Goal: Task Accomplishment & Management: Use online tool/utility

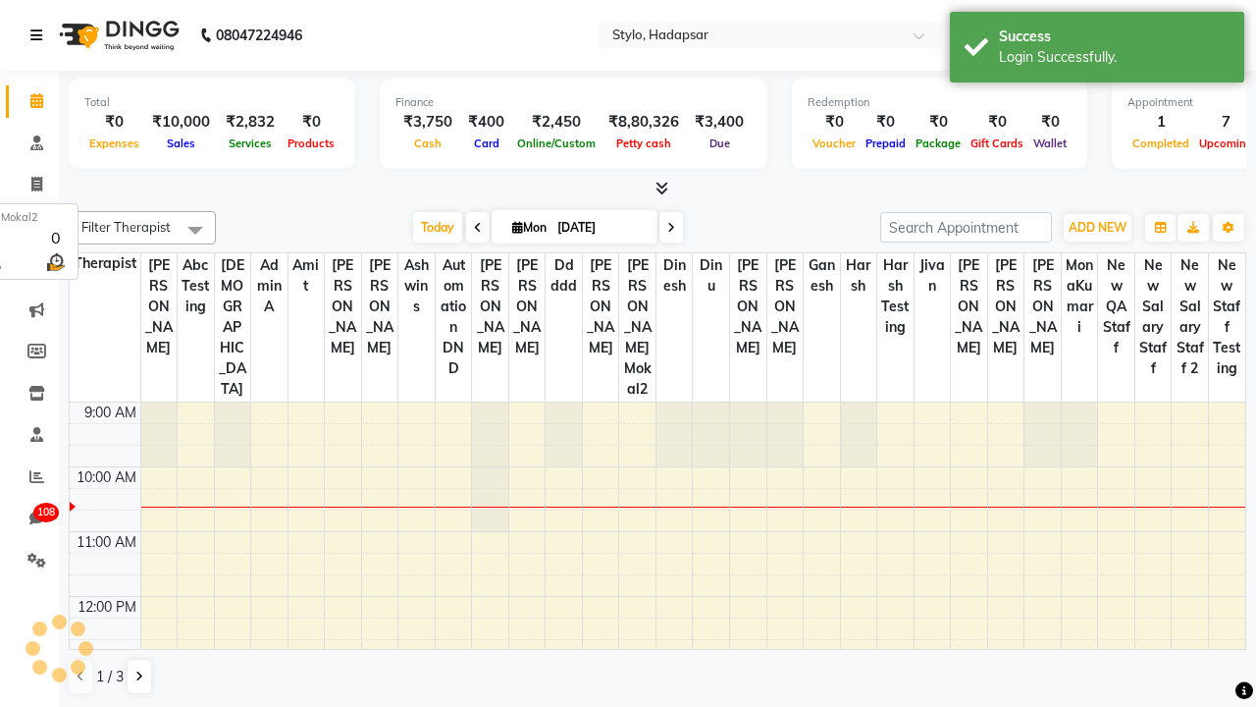
click at [40, 35] on icon at bounding box center [36, 35] width 12 height 14
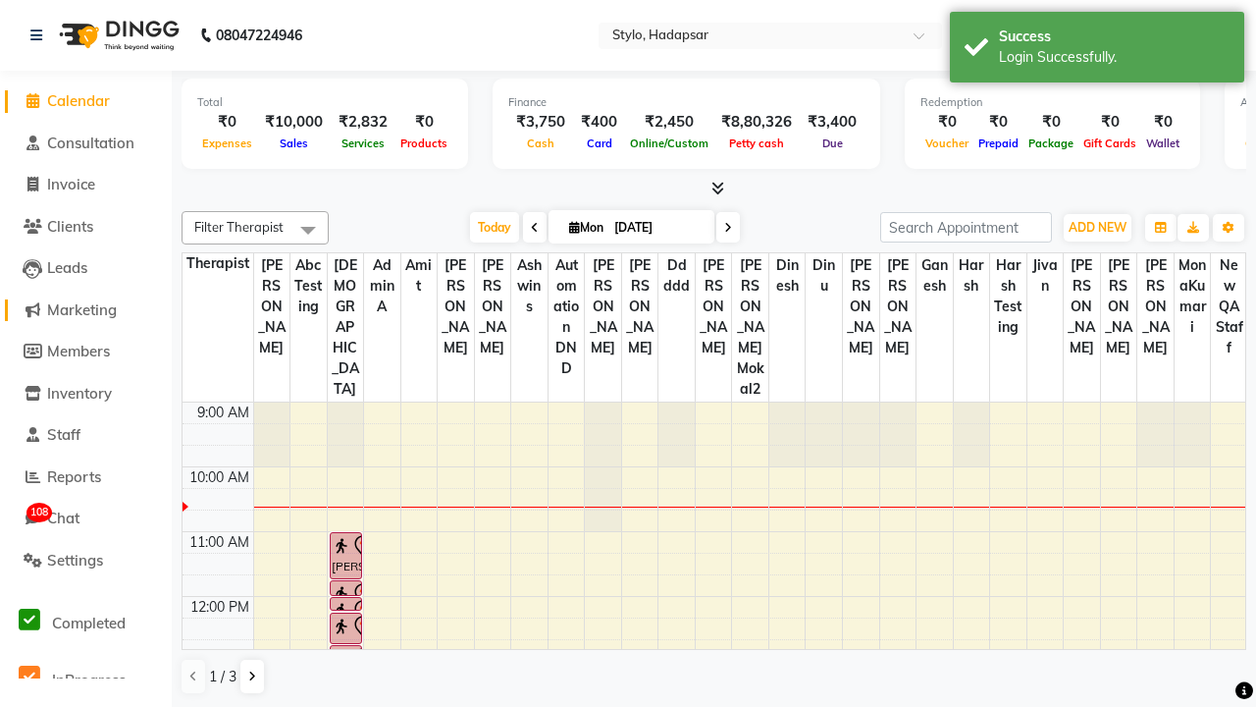
click at [85, 309] on span "Marketing" at bounding box center [82, 309] width 70 height 19
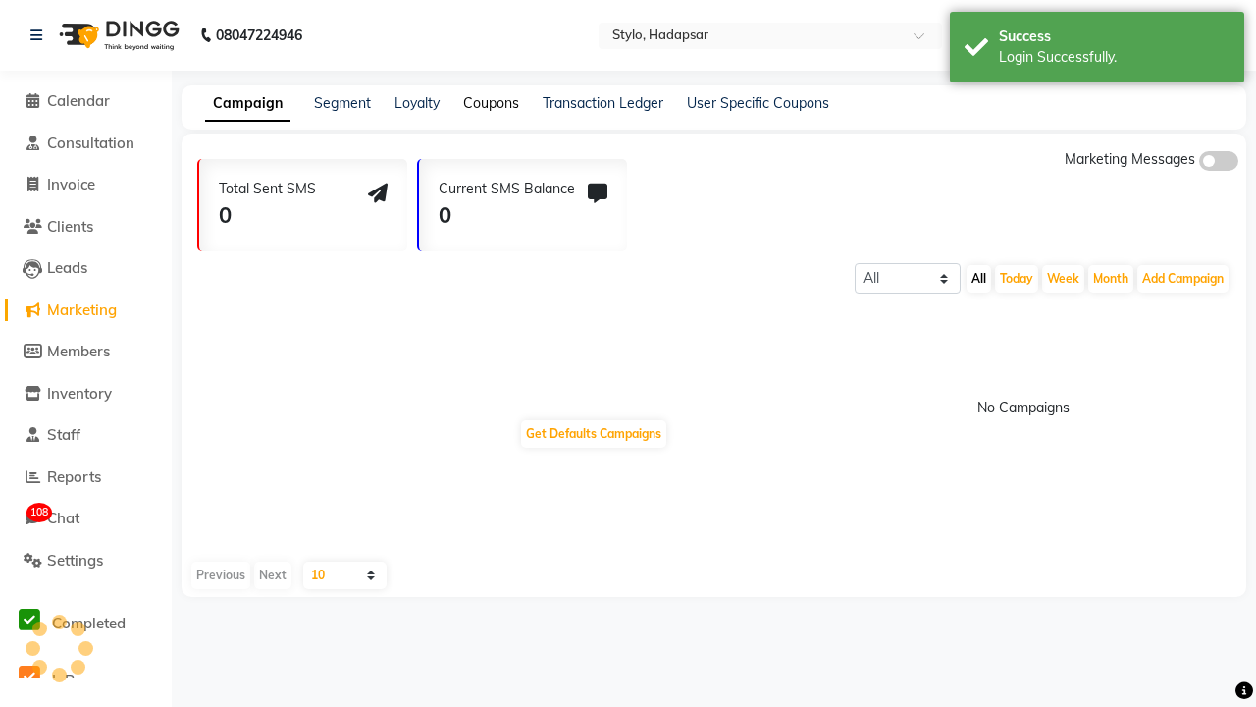
click at [490, 103] on link "Coupons" at bounding box center [491, 103] width 56 height 18
select select "ALL"
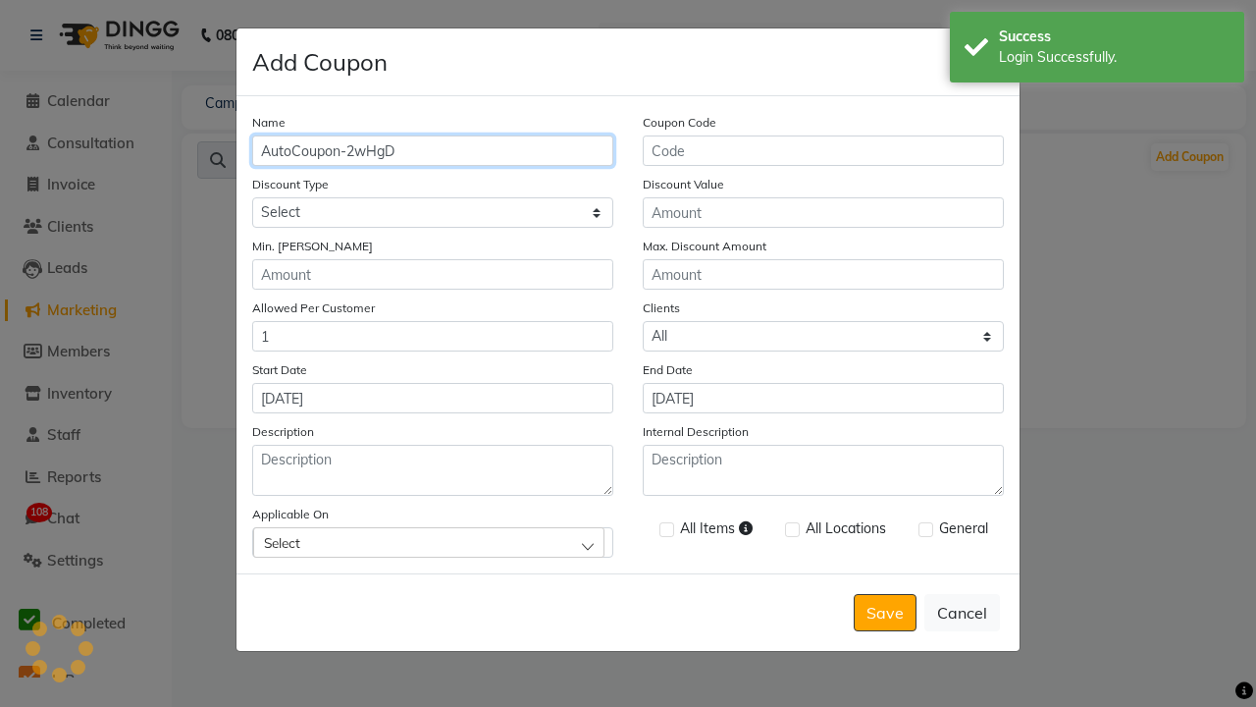
type input "AutoCoupon-2wHgD"
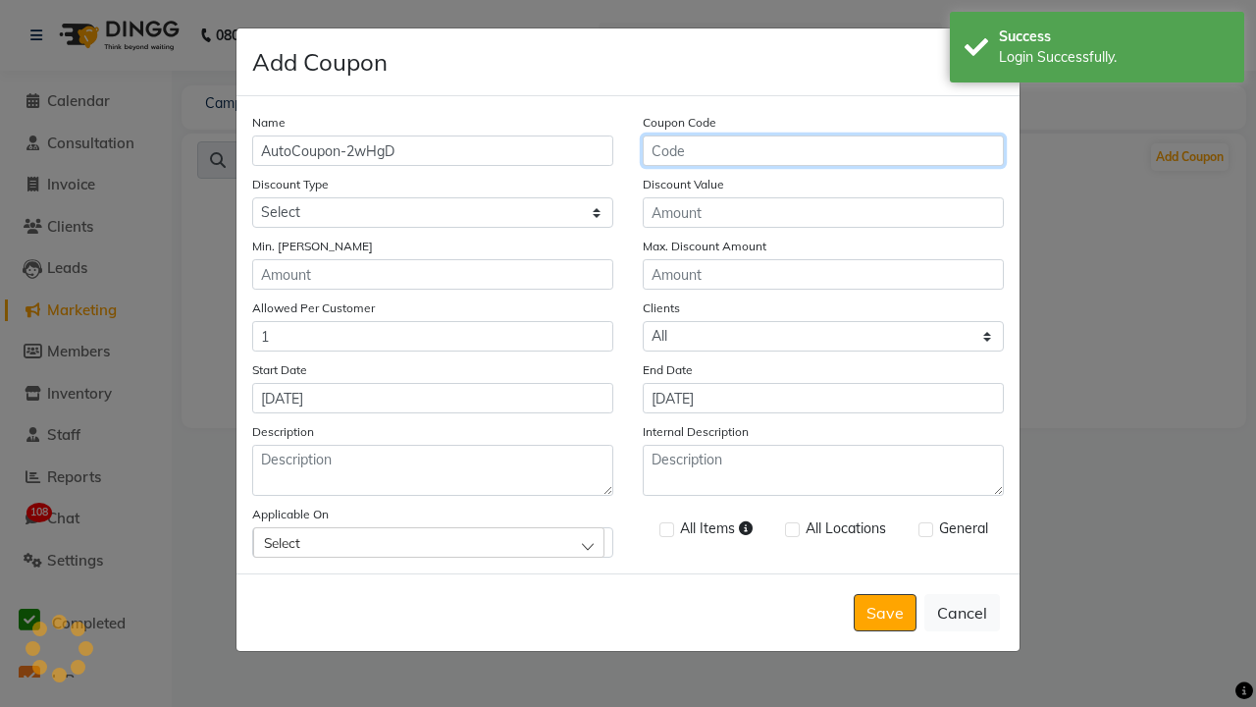
type input "AC-OpP4s"
select select "PERCENTAGE"
type input "AC-OpP4s"
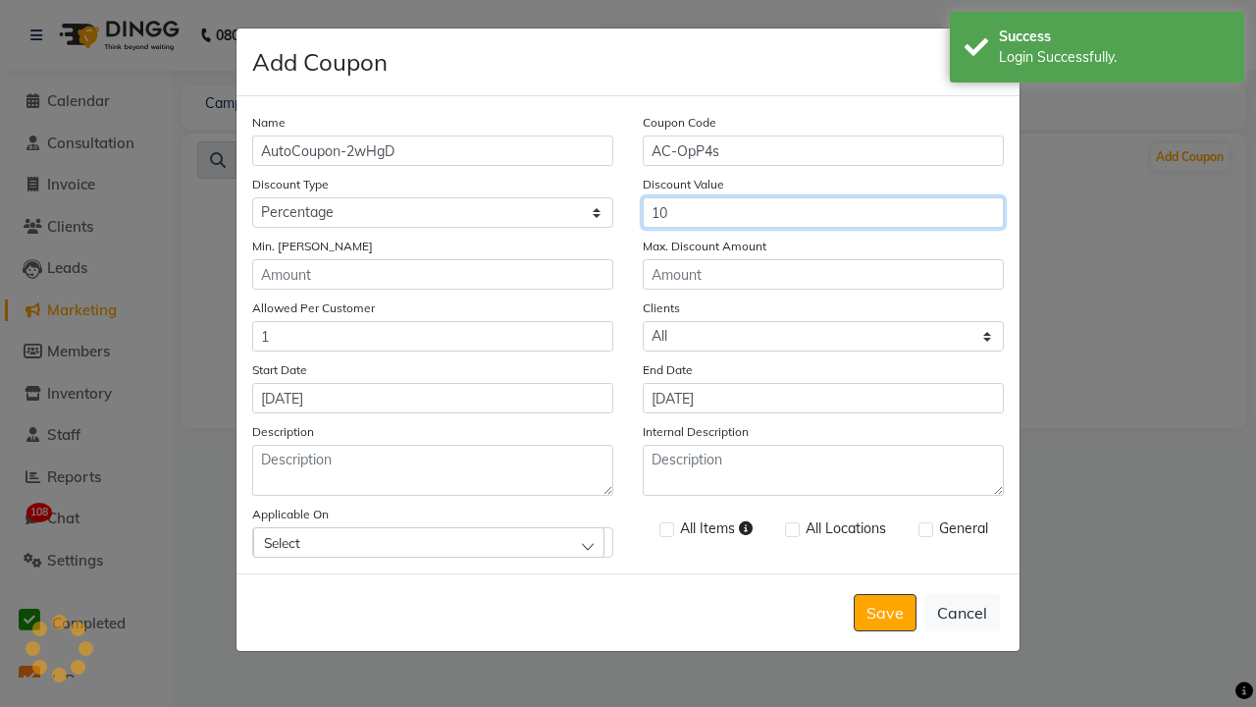
type input "10"
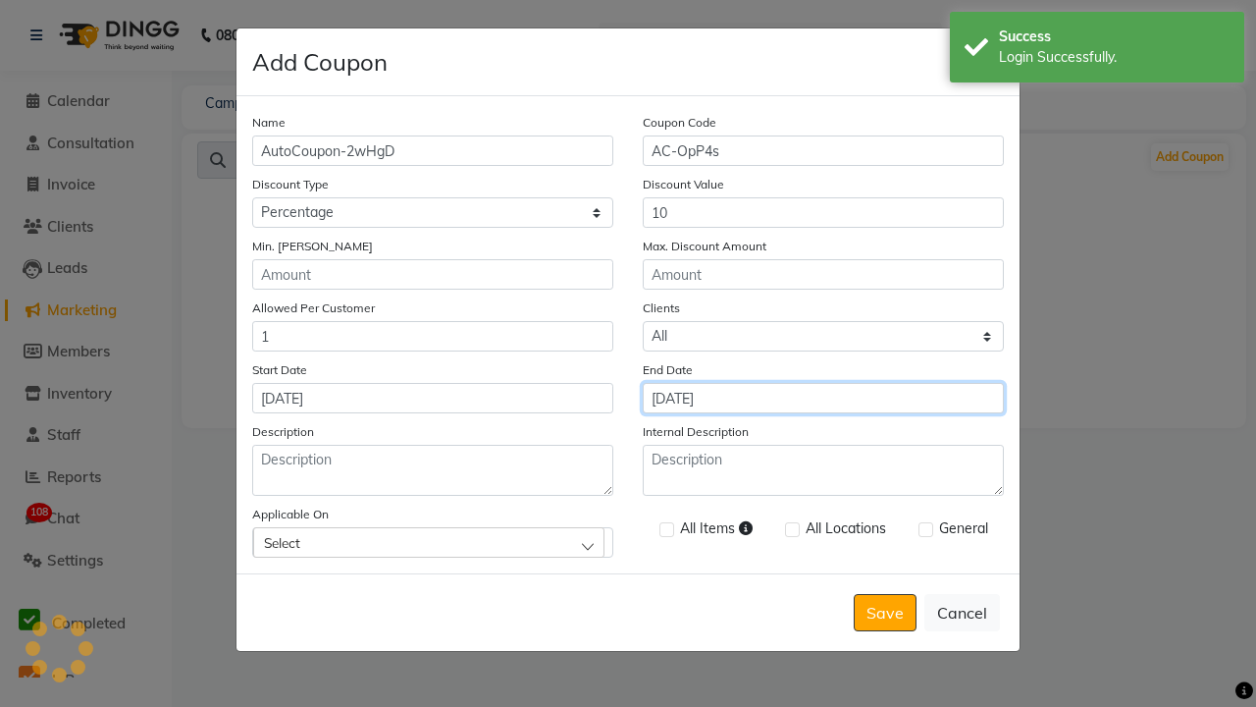
type input "[DATE]"
click at [433, 542] on div "Select" at bounding box center [428, 541] width 351 height 29
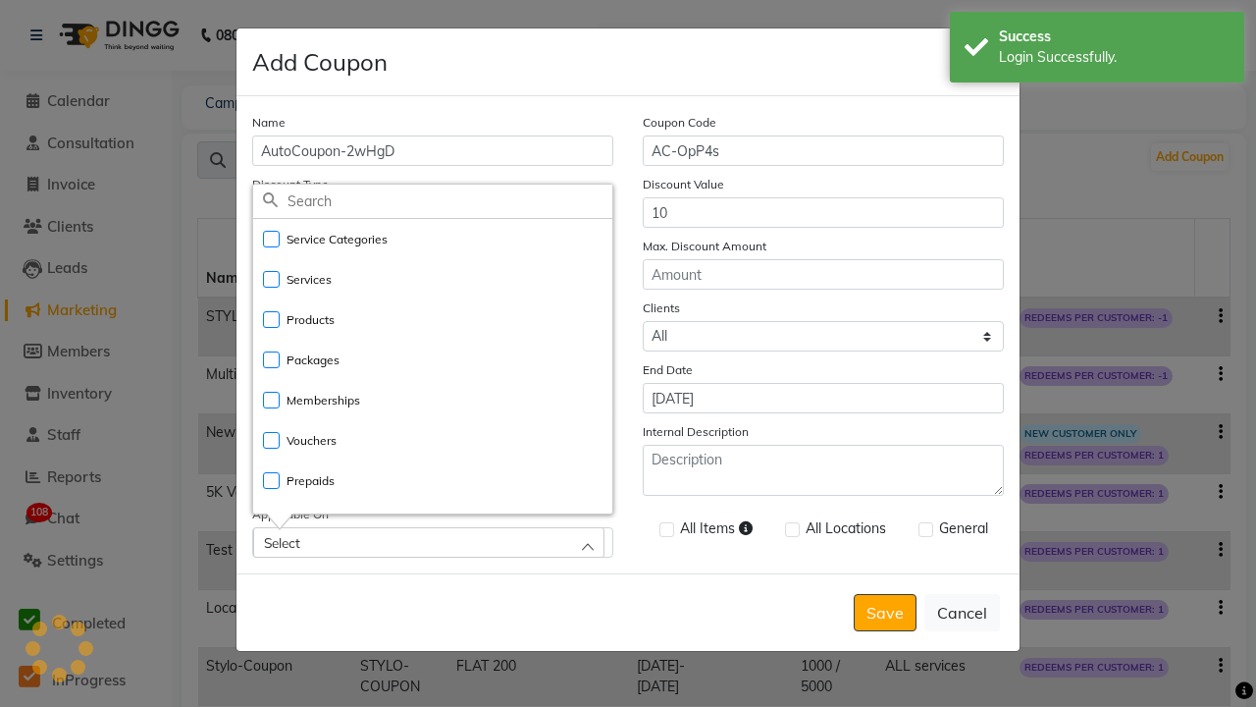
click at [433, 279] on li "Services" at bounding box center [432, 279] width 359 height 40
checkbox input "true"
click at [665, 531] on label at bounding box center [667, 529] width 15 height 15
click at [665, 531] on input "checkbox" at bounding box center [666, 530] width 13 height 13
checkbox input "true"
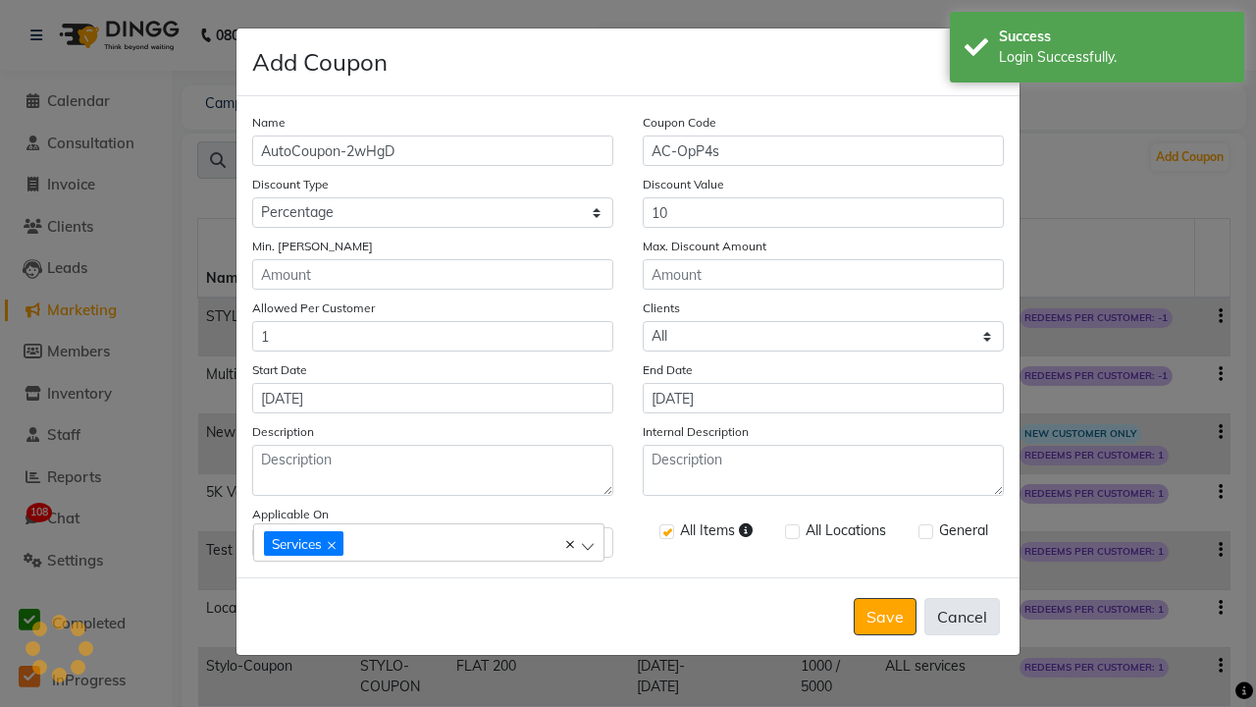
click at [962, 615] on button "Cancel" at bounding box center [962, 616] width 76 height 37
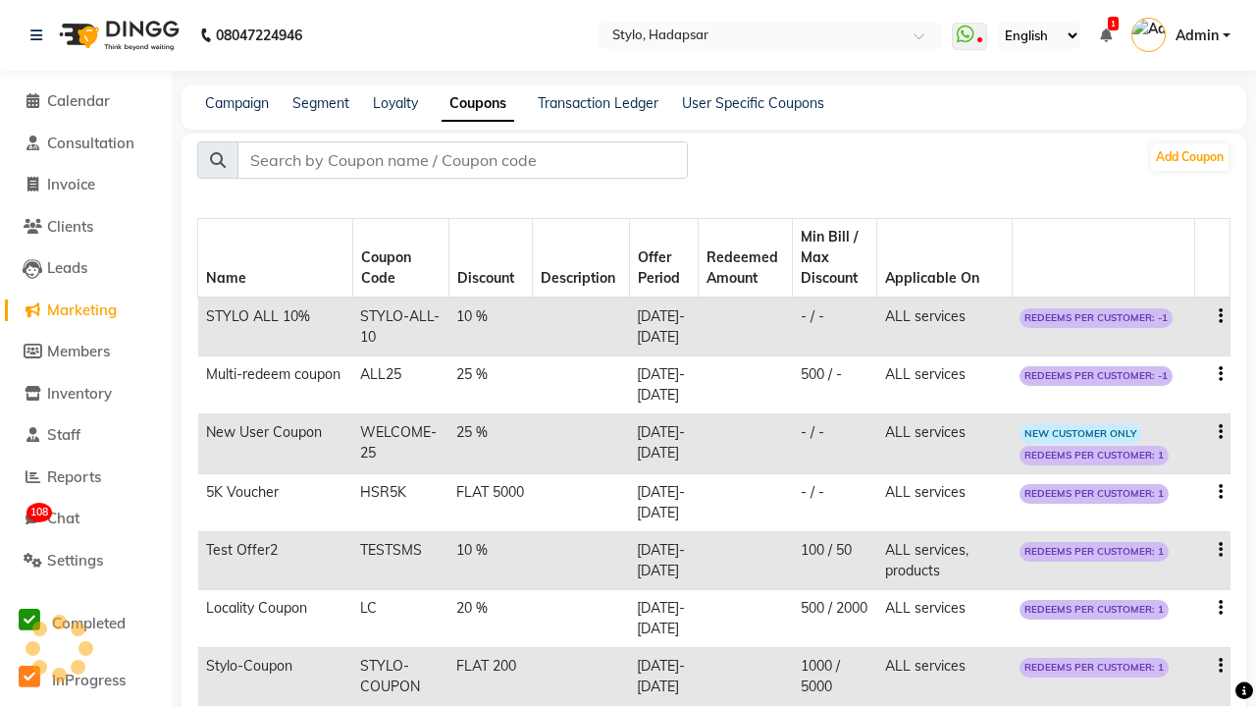
click at [1181, 35] on span "Admin" at bounding box center [1197, 36] width 43 height 21
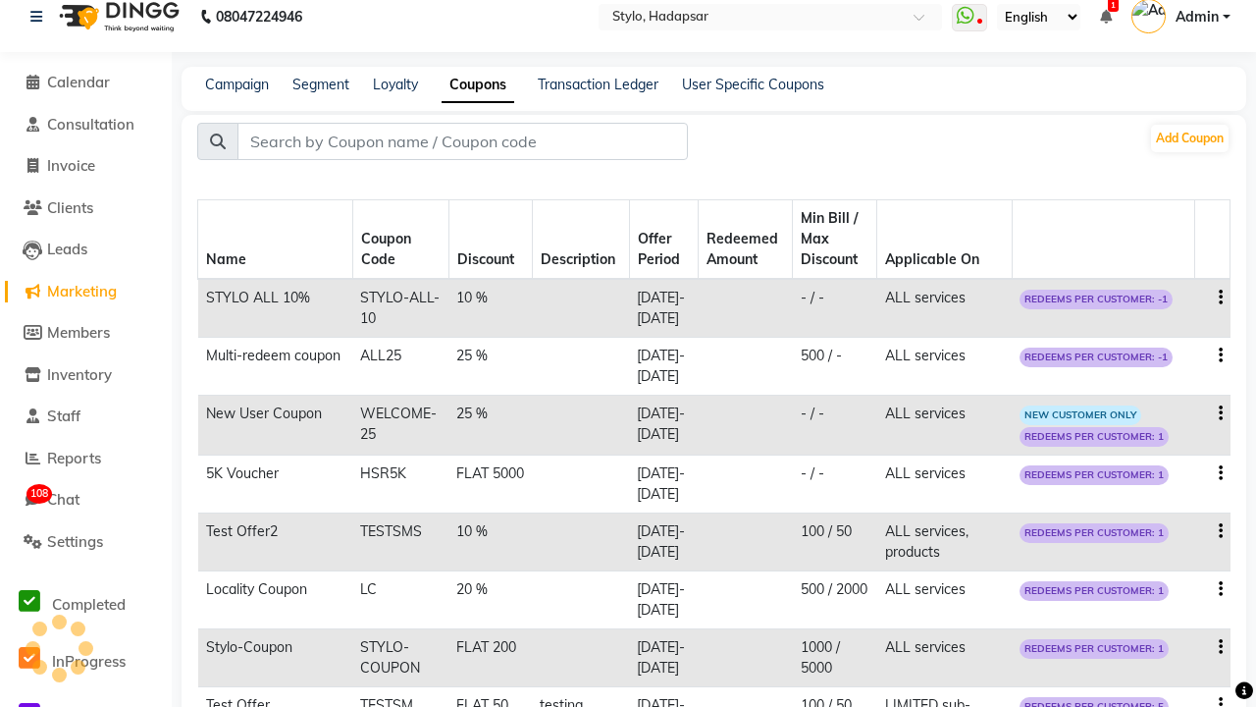
click at [0, 0] on link "Sign out" at bounding box center [0, 0] width 0 height 0
